Goal: Feedback & Contribution: Leave review/rating

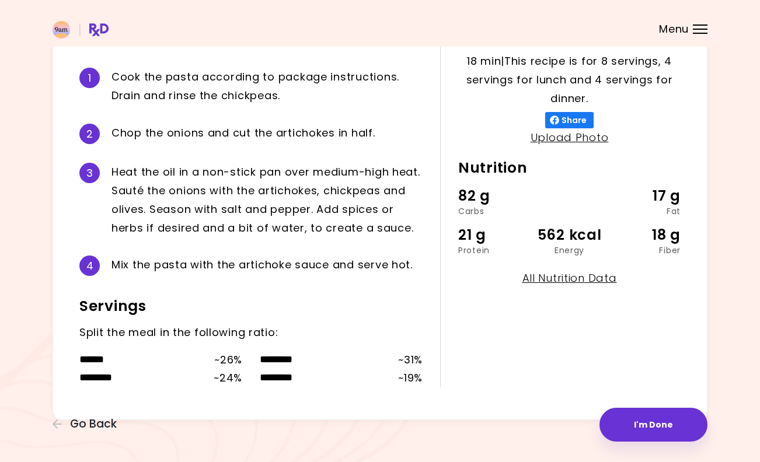
scroll to position [265, 0]
click at [654, 423] on button "I'm Done" at bounding box center [653, 425] width 108 height 34
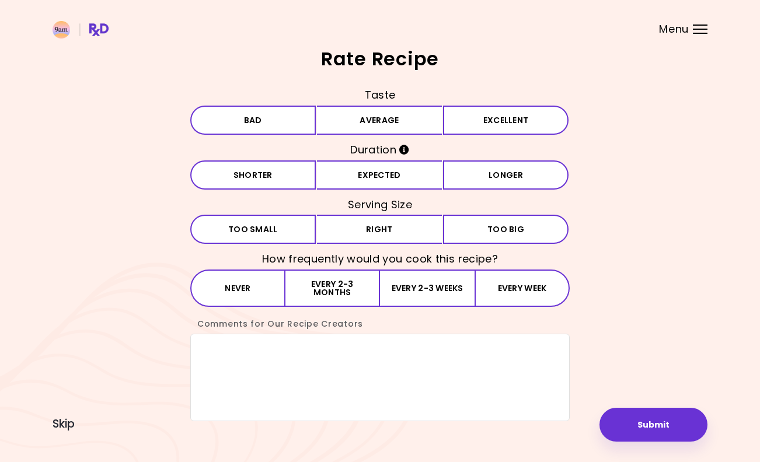
click at [382, 127] on button "Average" at bounding box center [379, 120] width 125 height 29
click at [368, 175] on button "Expected" at bounding box center [379, 174] width 125 height 29
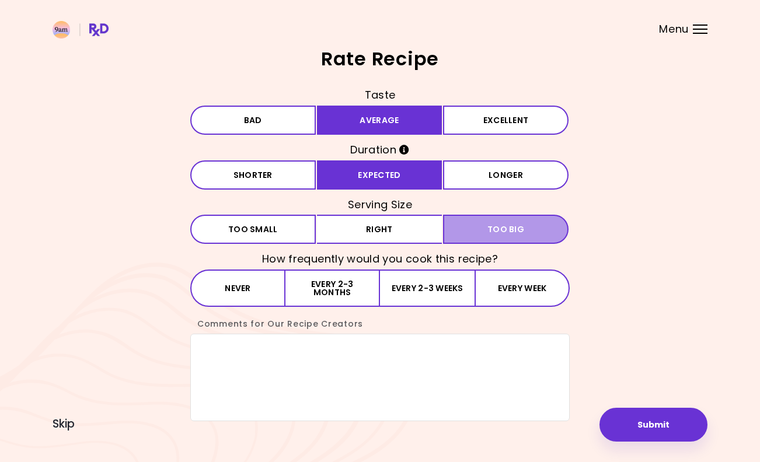
click at [484, 222] on button "Big Too big" at bounding box center [505, 229] width 125 height 29
click at [333, 279] on button "Every 2-3 months" at bounding box center [332, 288] width 95 height 37
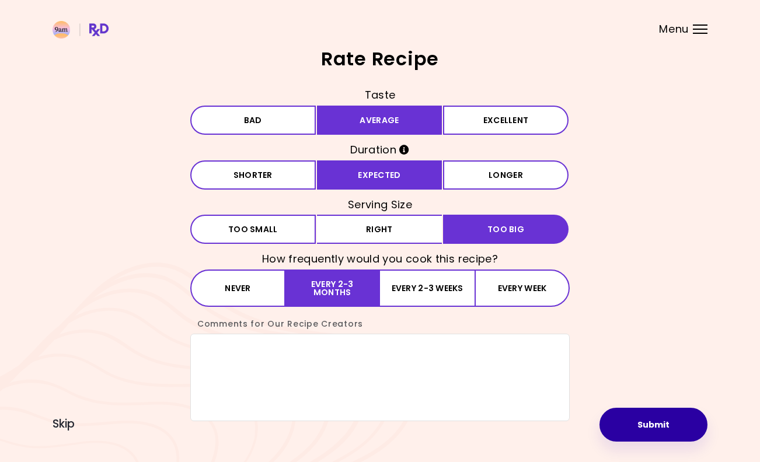
click at [648, 420] on button "Submit" at bounding box center [653, 425] width 108 height 34
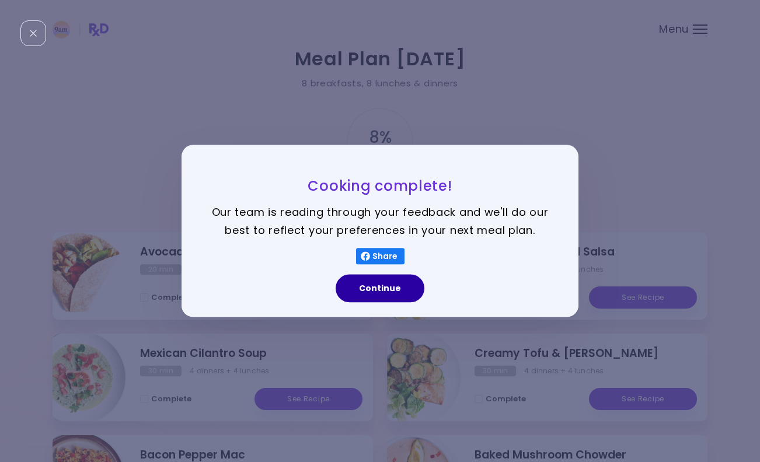
click at [371, 285] on button "Continue" at bounding box center [380, 289] width 89 height 28
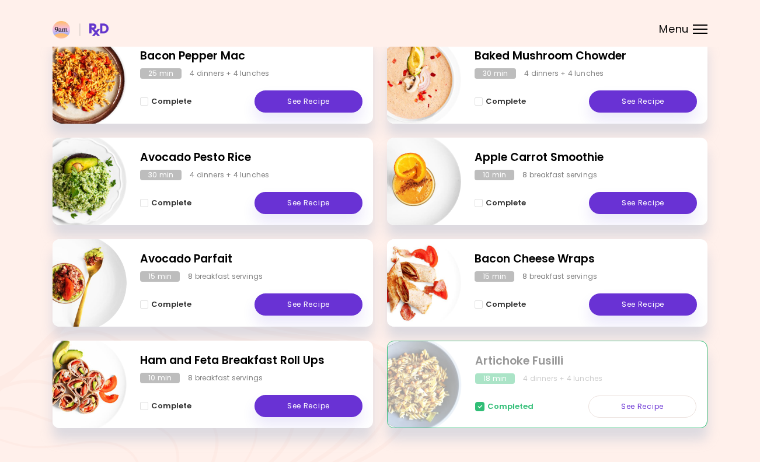
scroll to position [407, 0]
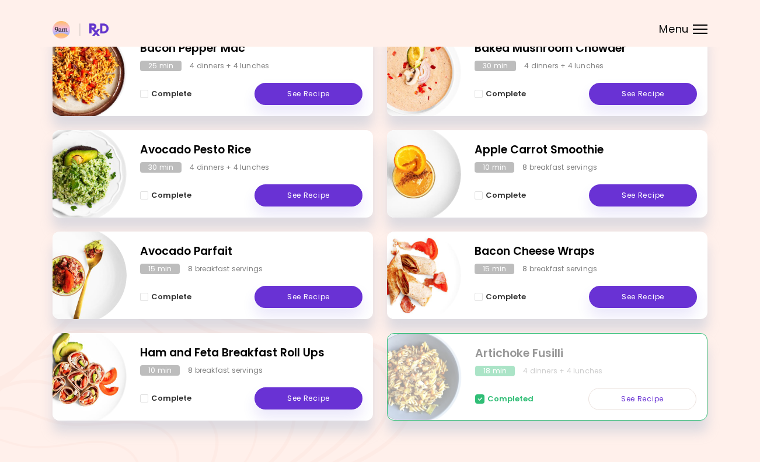
click at [149, 392] on button "Complete" at bounding box center [165, 399] width 51 height 14
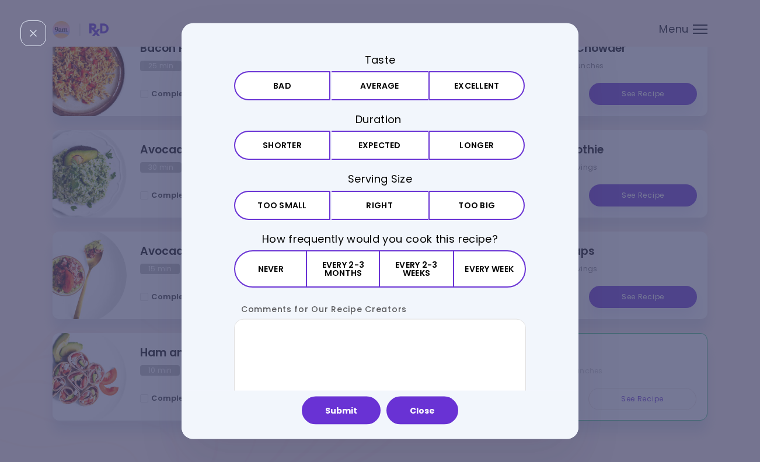
click at [368, 88] on button "Average" at bounding box center [379, 85] width 96 height 29
click at [261, 137] on button "Shorter" at bounding box center [282, 145] width 96 height 29
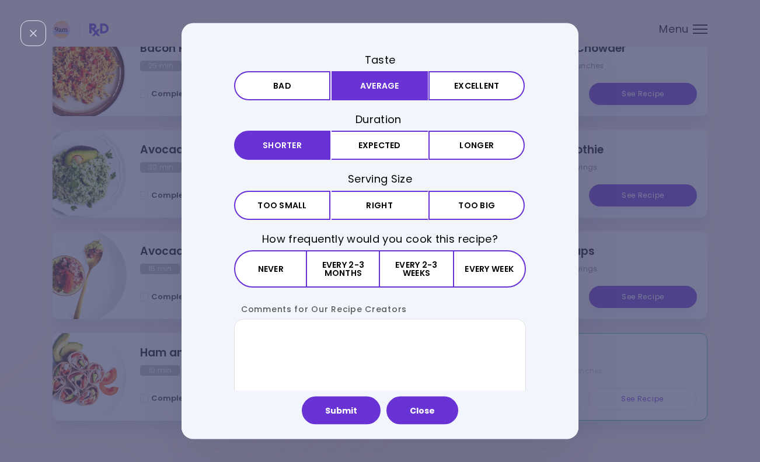
click at [393, 204] on button "Right" at bounding box center [379, 204] width 96 height 29
click at [420, 259] on button "Every 2-3 weeks" at bounding box center [416, 268] width 72 height 37
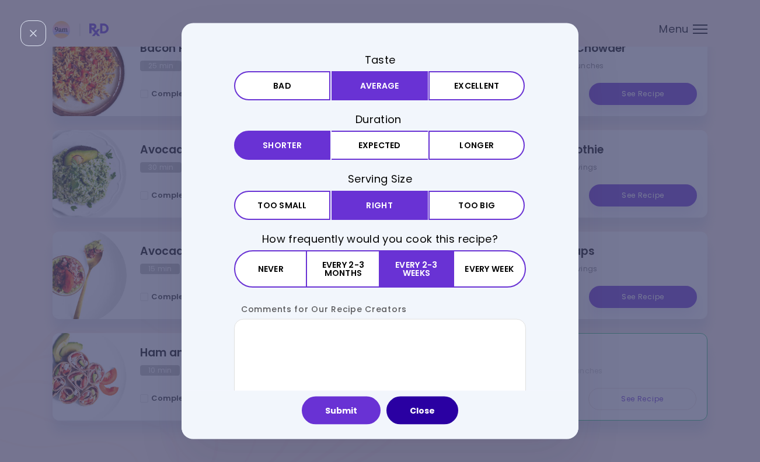
click at [421, 406] on button "Close" at bounding box center [422, 410] width 72 height 28
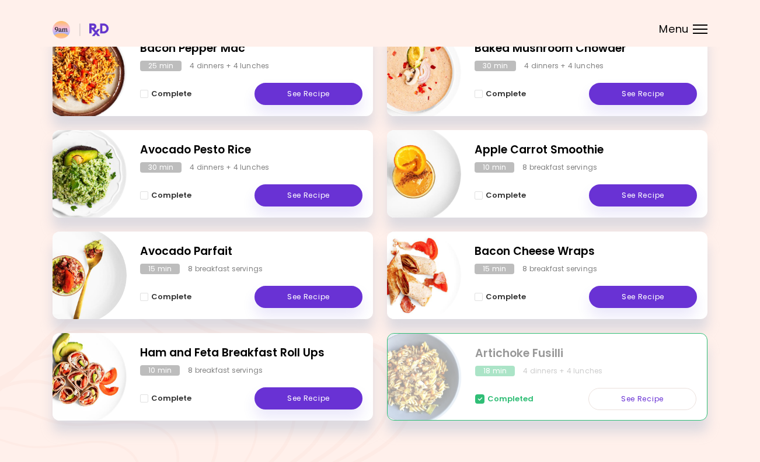
click at [165, 401] on span "Complete" at bounding box center [171, 398] width 40 height 9
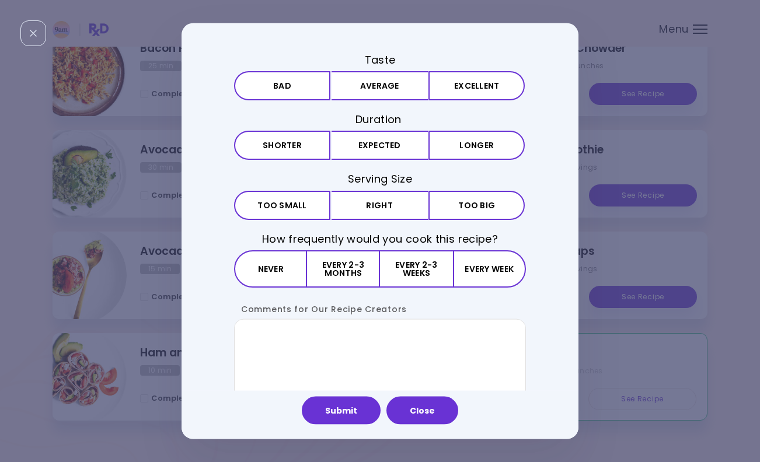
click at [367, 95] on button "Average" at bounding box center [379, 85] width 96 height 29
click at [279, 149] on button "Shorter" at bounding box center [282, 145] width 96 height 29
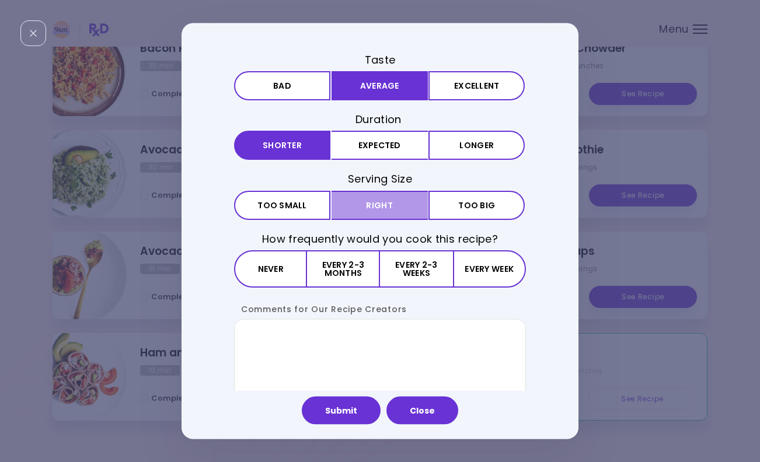
click at [378, 196] on button "Right" at bounding box center [379, 204] width 96 height 29
click at [417, 270] on button "Every 2-3 weeks" at bounding box center [416, 268] width 72 height 37
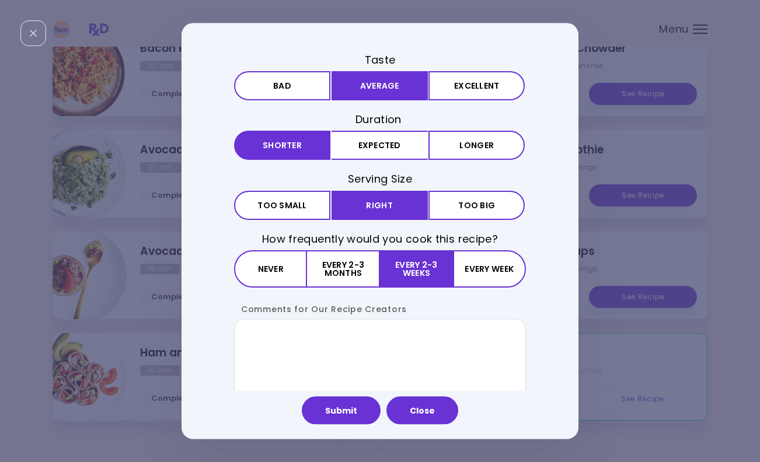
click at [346, 403] on button "Submit" at bounding box center [341, 410] width 79 height 28
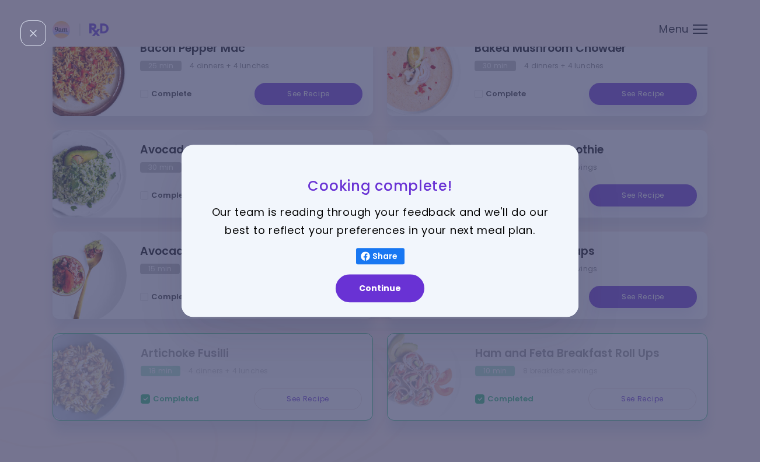
click at [381, 283] on button "Continue" at bounding box center [380, 289] width 89 height 28
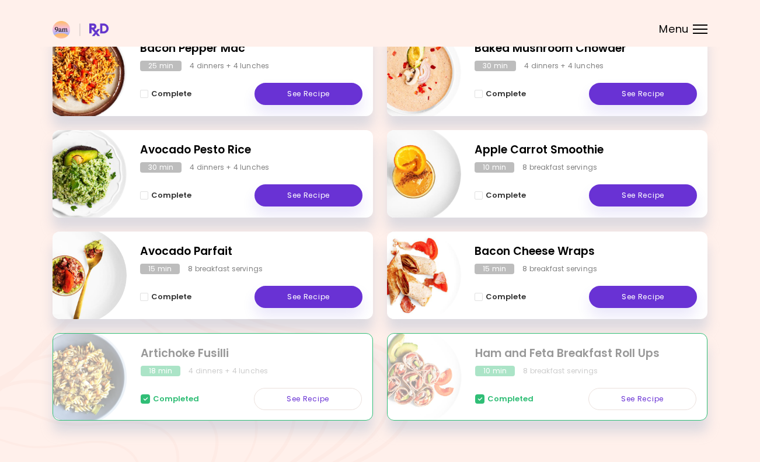
click at [157, 292] on span "Complete" at bounding box center [171, 296] width 40 height 9
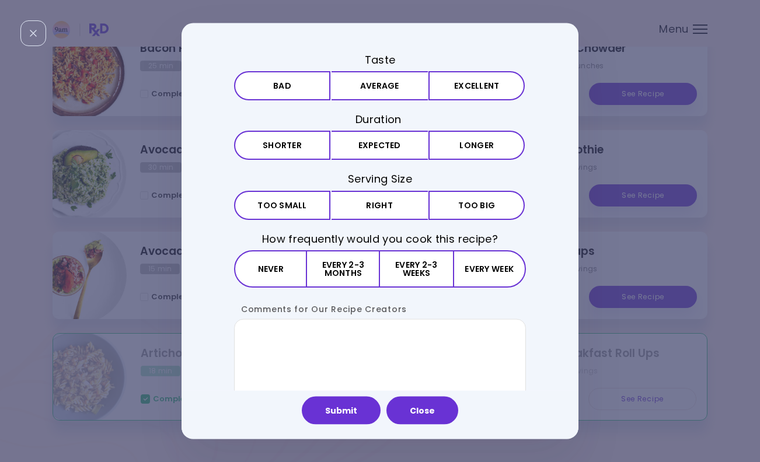
click at [456, 79] on button "Excellent" at bounding box center [476, 85] width 96 height 29
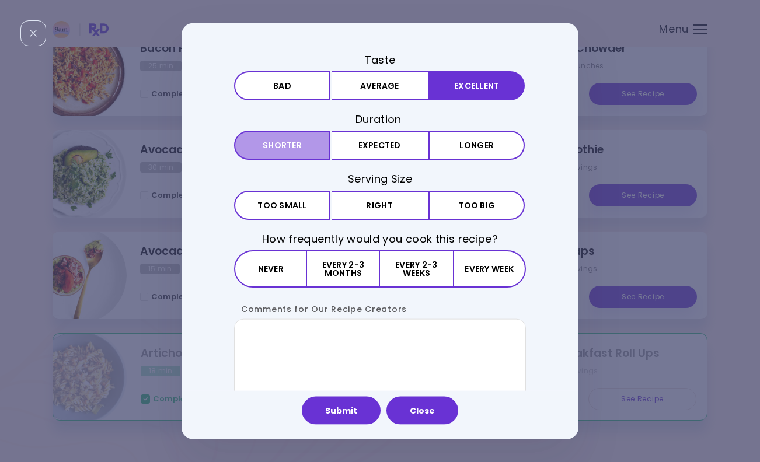
click at [284, 146] on button "Shorter" at bounding box center [282, 145] width 96 height 29
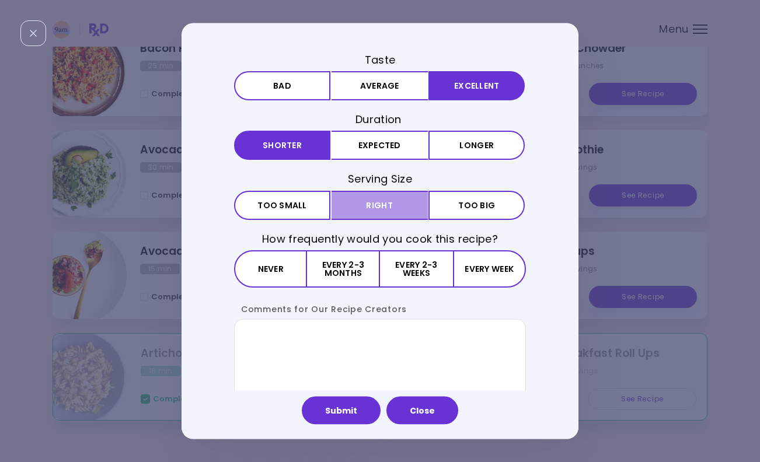
click at [392, 203] on button "Right" at bounding box center [379, 204] width 96 height 29
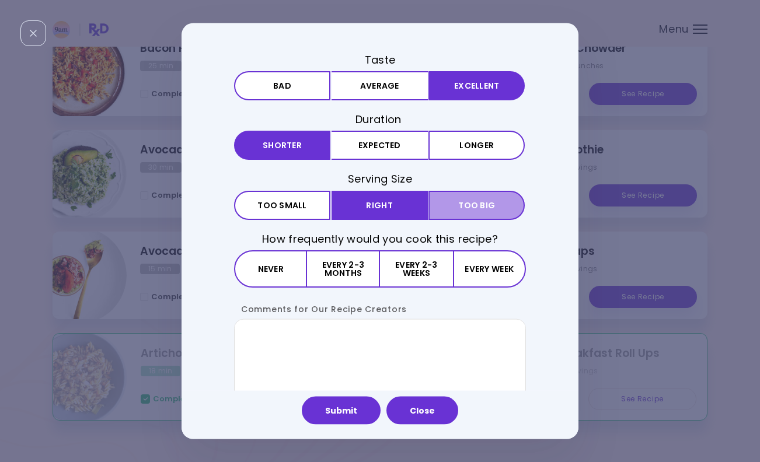
click at [460, 205] on span "Too big" at bounding box center [476, 205] width 37 height 8
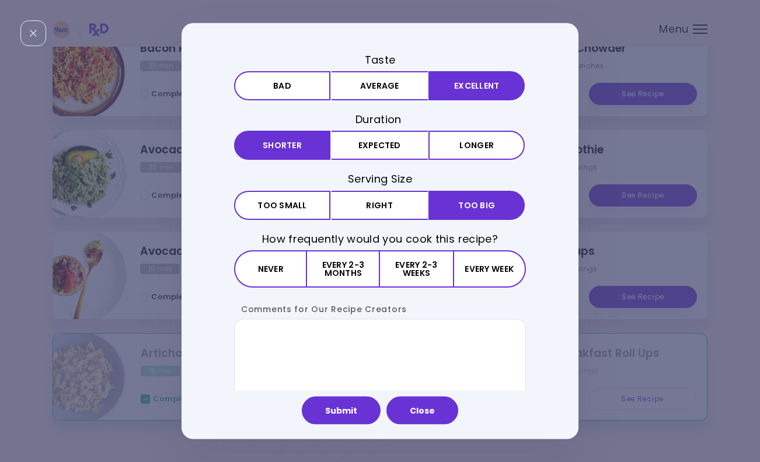
click at [485, 262] on button "Every week" at bounding box center [489, 268] width 73 height 37
click at [343, 400] on button "Submit" at bounding box center [341, 410] width 79 height 28
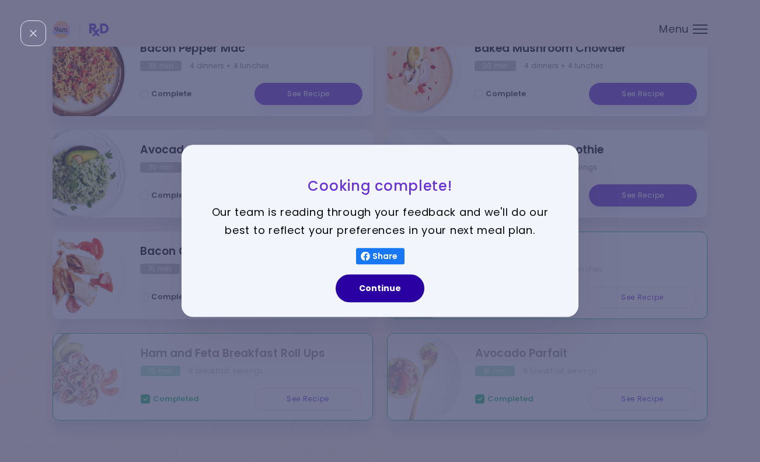
click at [378, 296] on button "Continue" at bounding box center [380, 289] width 89 height 28
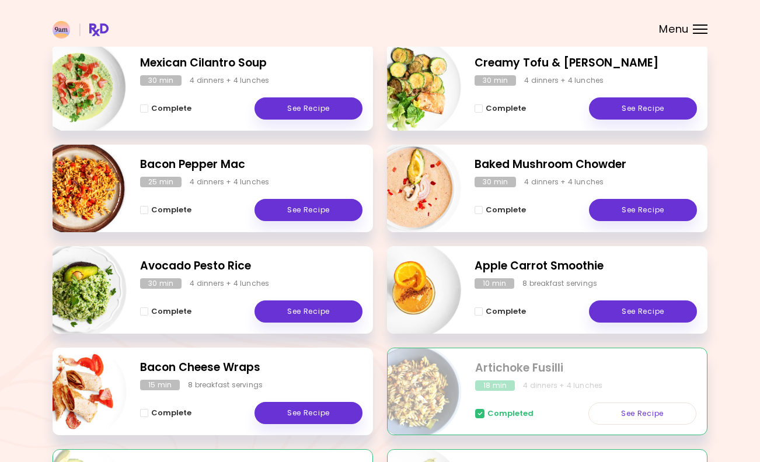
scroll to position [287, 0]
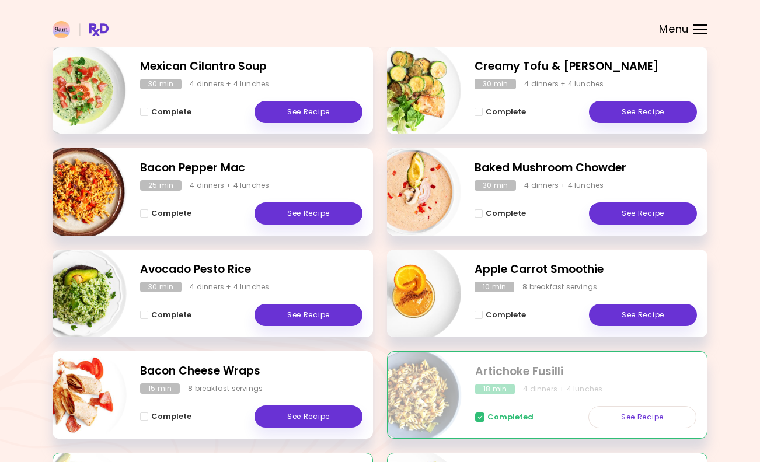
click at [209, 165] on h2 "Bacon Pepper Mac" at bounding box center [251, 168] width 222 height 17
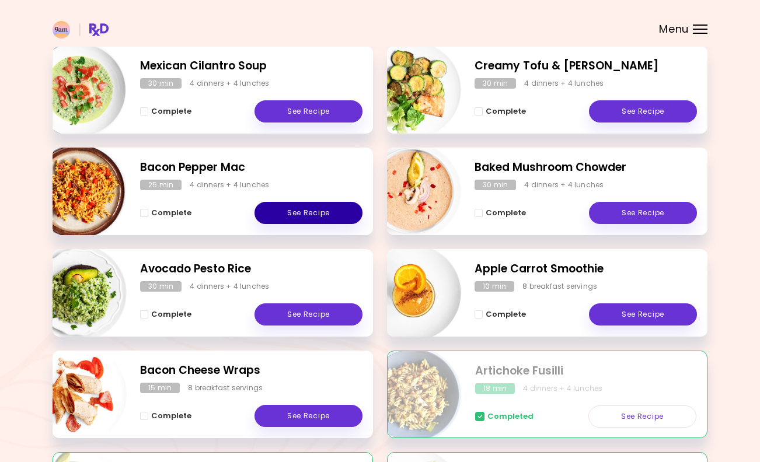
scroll to position [288, 0]
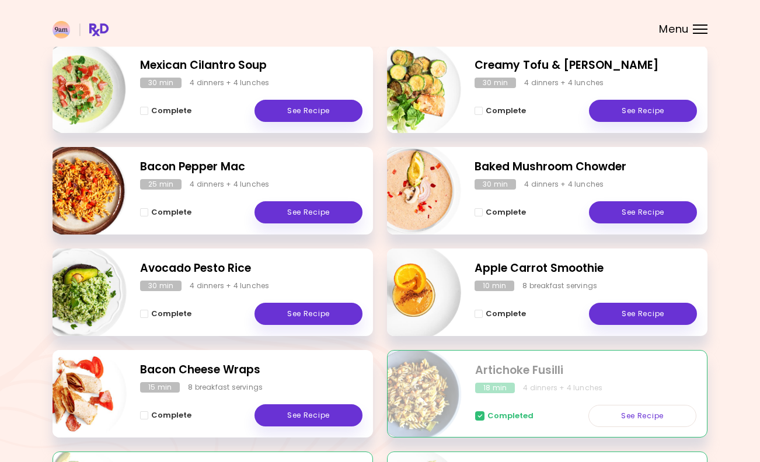
click at [309, 216] on link "See Recipe" at bounding box center [308, 212] width 108 height 22
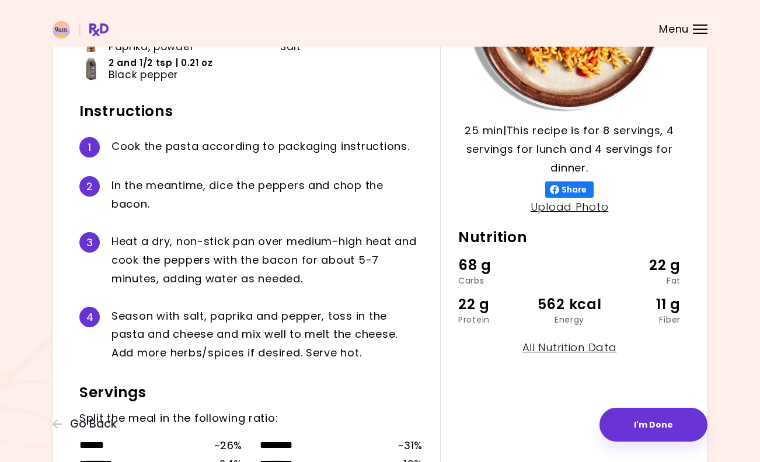
scroll to position [198, 0]
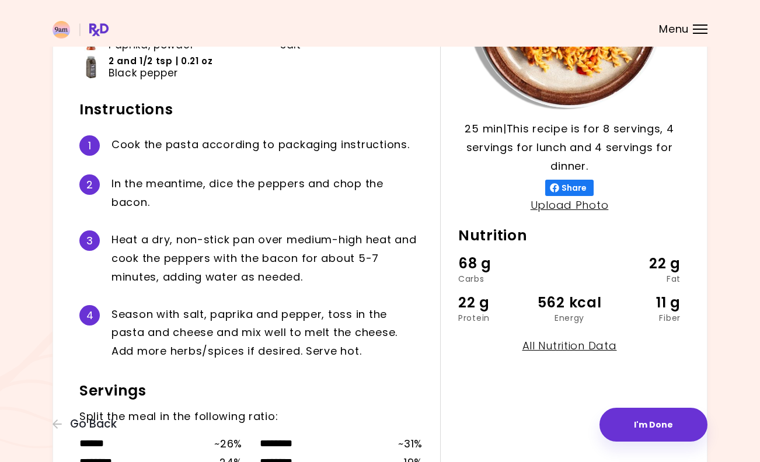
click at [743, 283] on div "Bacon Pepper Mac 25 min 25 min | This recipe is for 8 servings, 4 servings for …" at bounding box center [380, 178] width 760 height 752
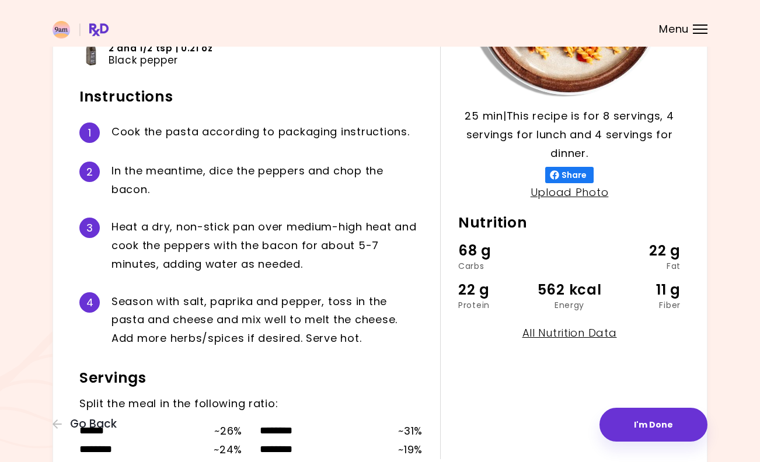
scroll to position [217, 0]
